Goal: Task Accomplishment & Management: Use online tool/utility

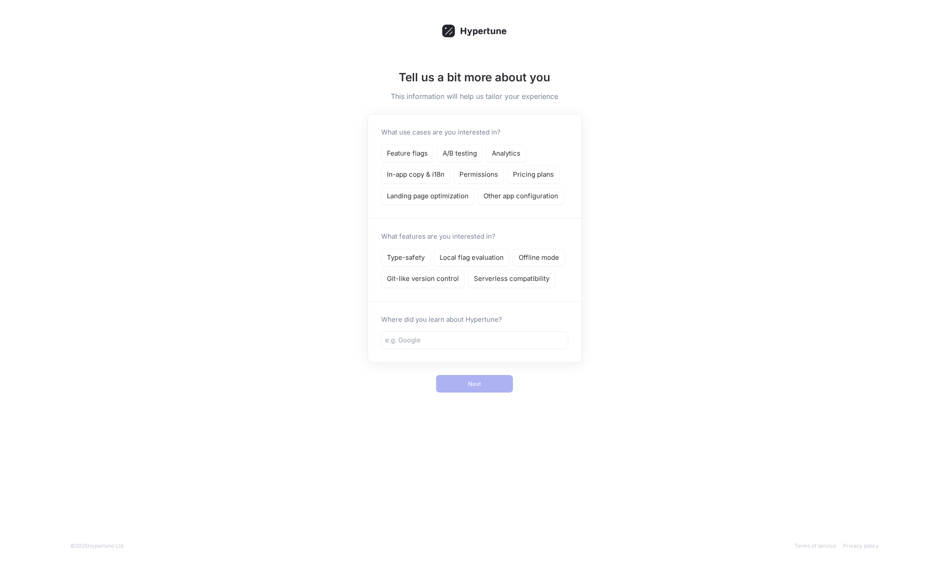
click at [408, 143] on div "What use cases are you interested in? Feature flags A/B testing Analytics In-ap…" at bounding box center [474, 166] width 213 height 104
click at [404, 149] on p "Feature flags" at bounding box center [407, 153] width 41 height 10
click at [405, 349] on div "Where did you learn about Hypertune?" at bounding box center [474, 331] width 213 height 61
click at [434, 336] on input "text" at bounding box center [474, 340] width 179 height 10
type input "no"
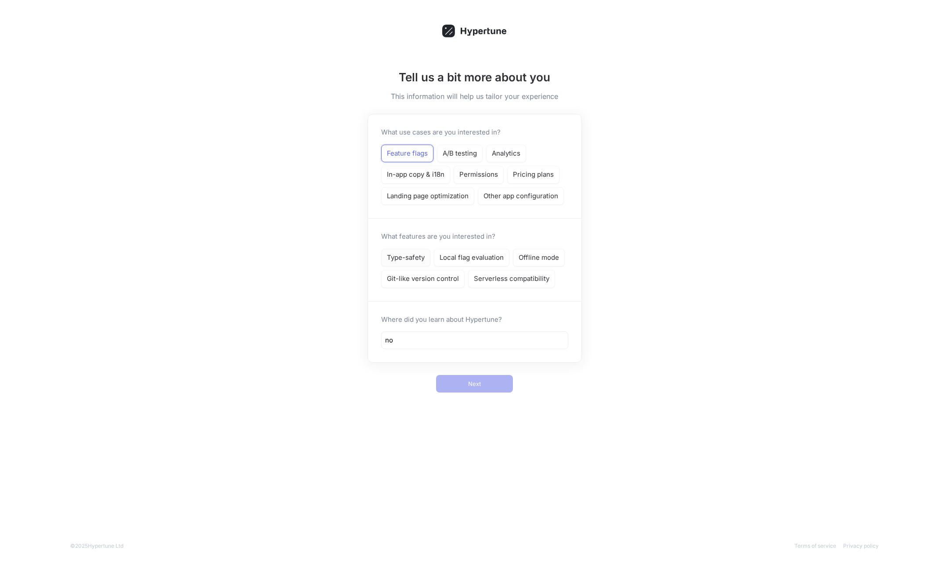
click at [415, 257] on p "Type-safety" at bounding box center [406, 258] width 38 height 10
click at [465, 387] on button "Next" at bounding box center [474, 384] width 77 height 18
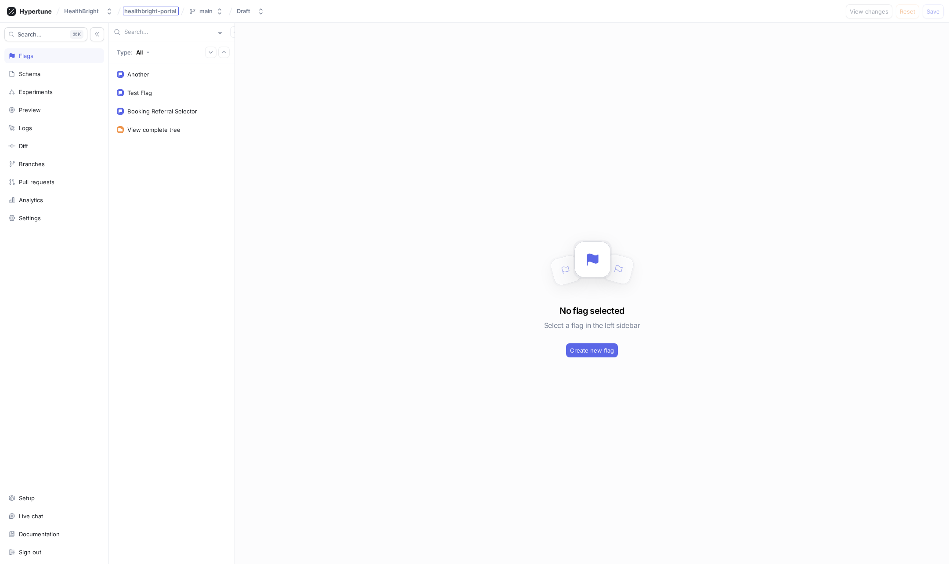
click at [155, 7] on div "healthbright-portal" at bounding box center [151, 11] width 56 height 9
click at [150, 111] on div "Booking Referral Selector" at bounding box center [162, 111] width 70 height 7
